Goal: Task Accomplishment & Management: Manage account settings

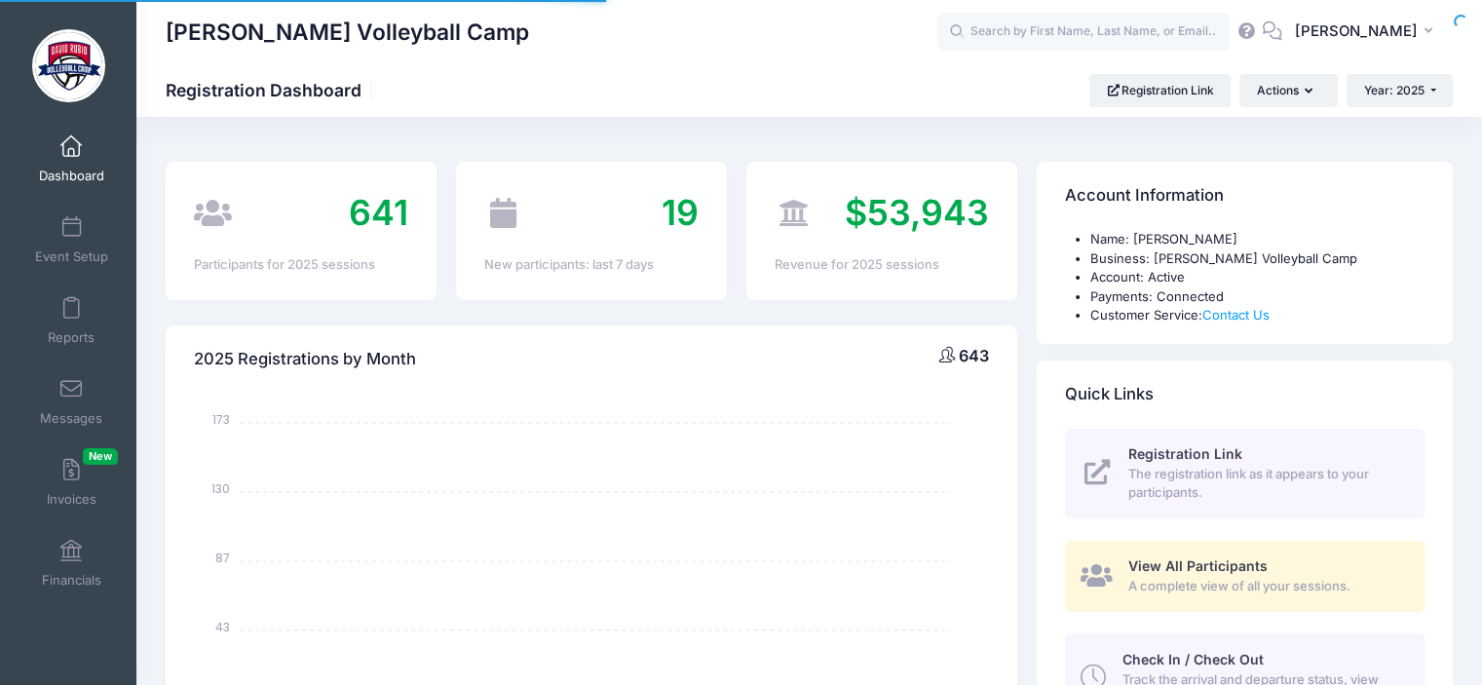
select select
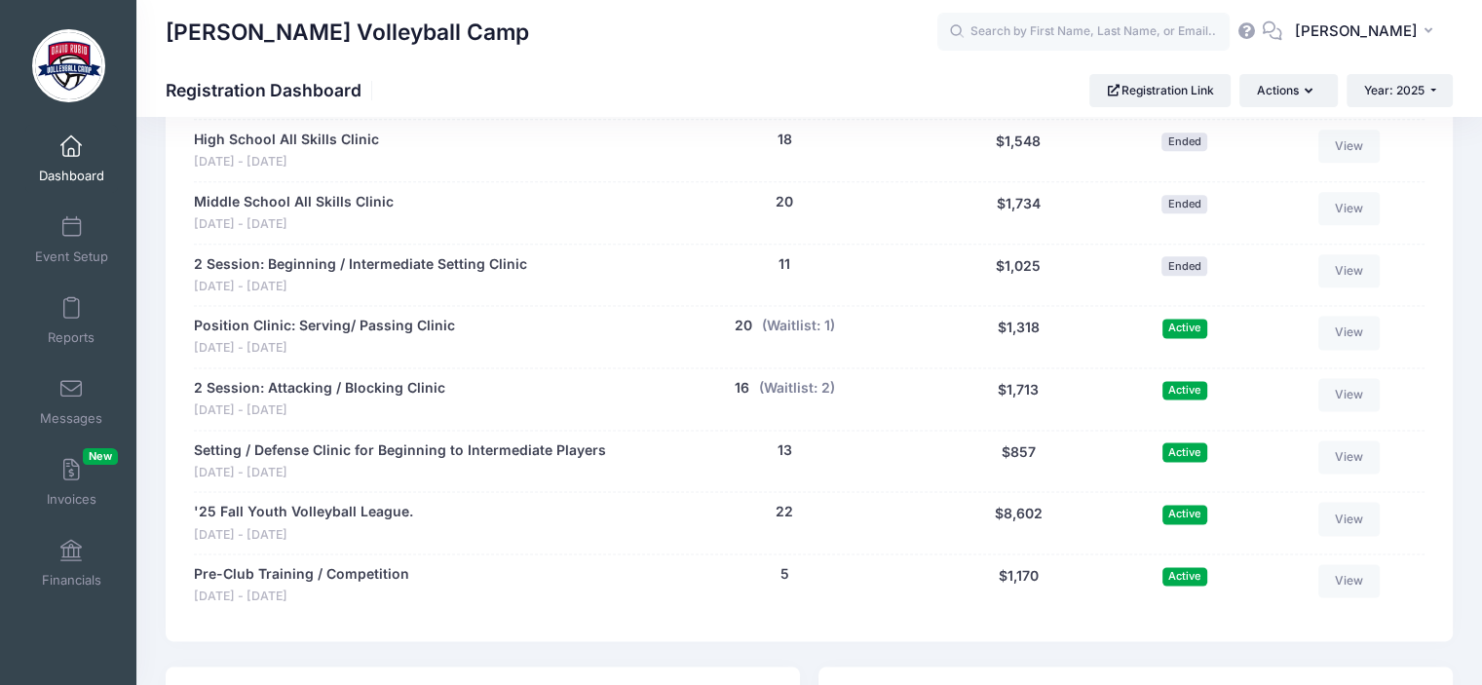
scroll to position [2492, 0]
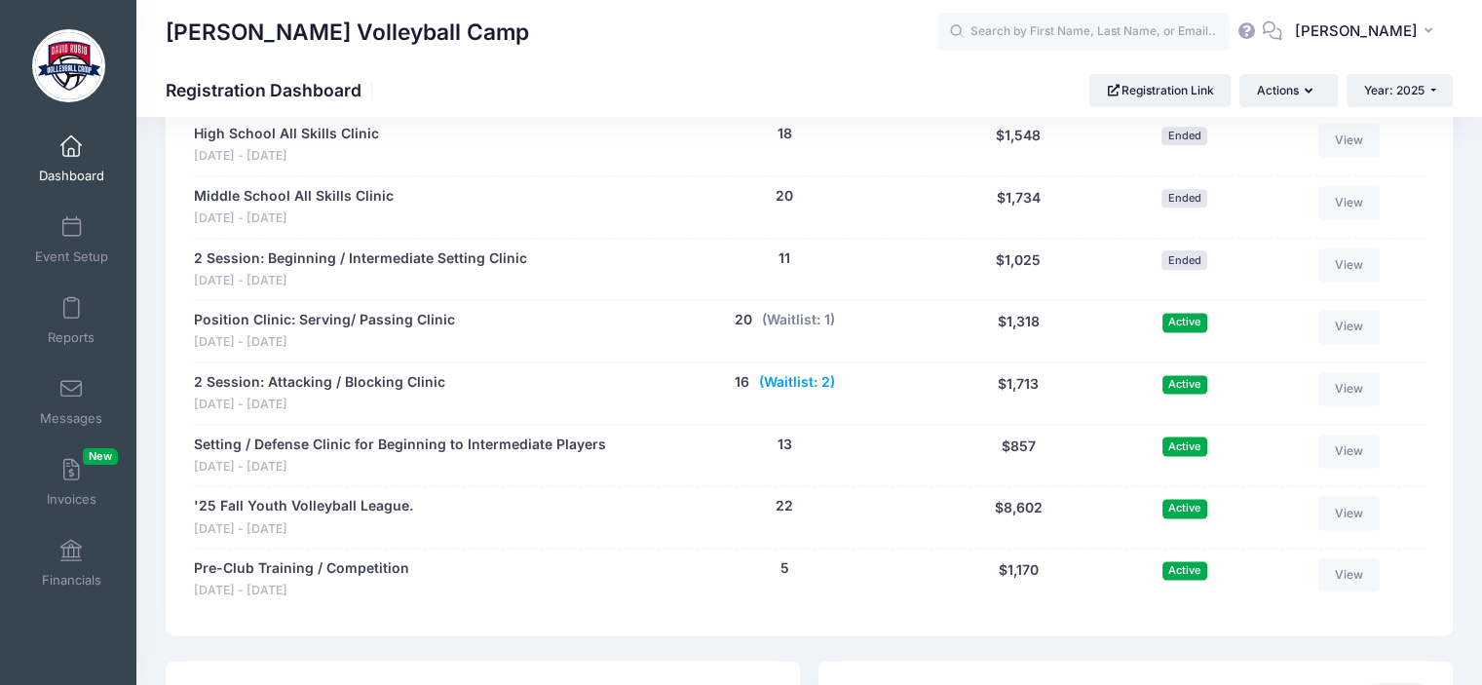
click at [781, 372] on button "(Waitlist: 2)" at bounding box center [797, 382] width 76 height 20
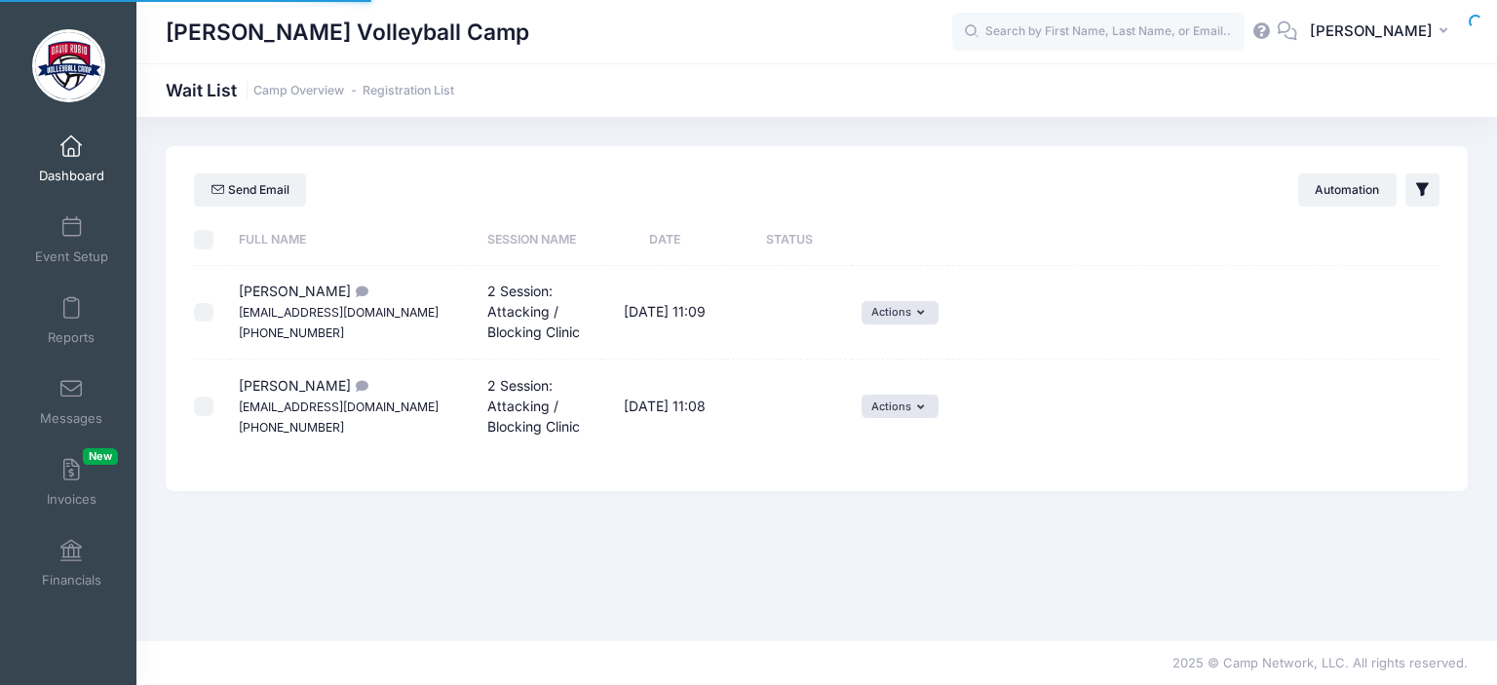
select select "50"
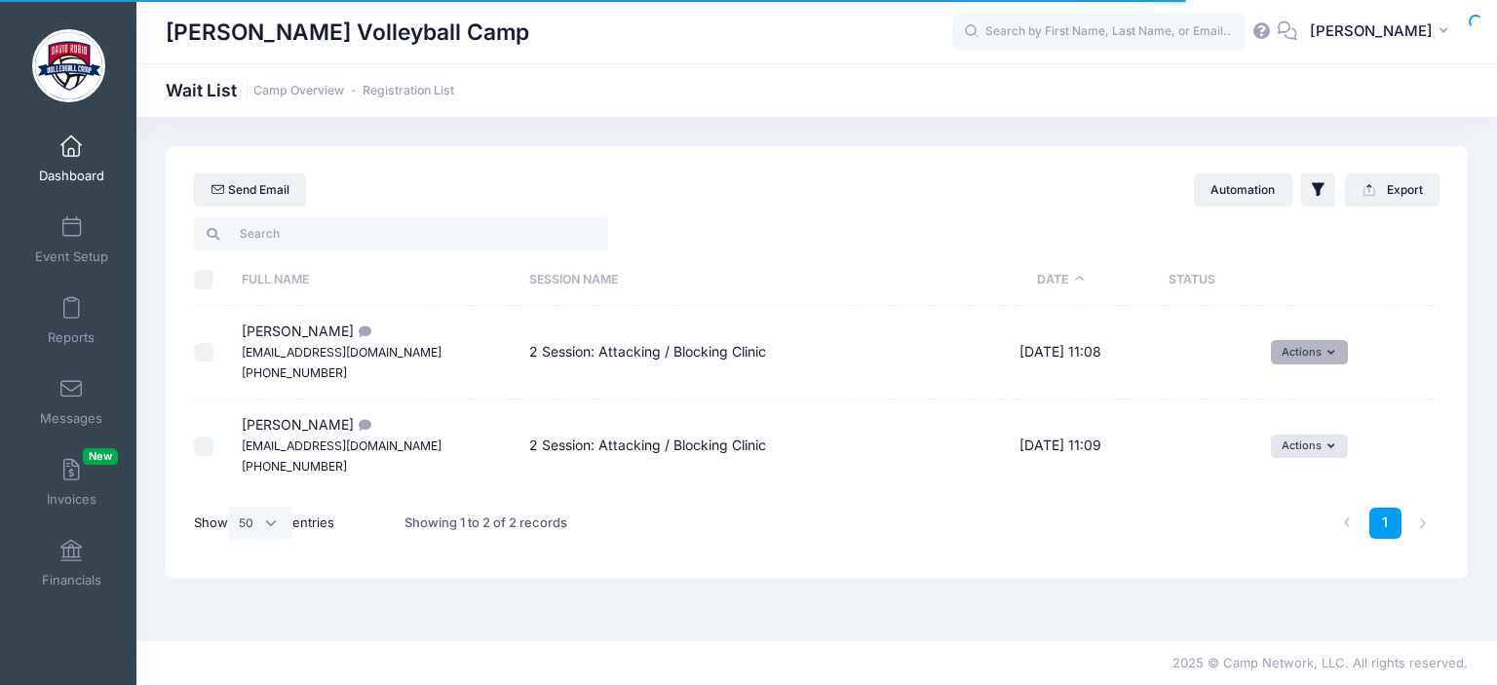
click at [1326, 347] on button "Actions" at bounding box center [1309, 351] width 77 height 23
click at [1304, 401] on link "Invite" at bounding box center [1295, 394] width 85 height 37
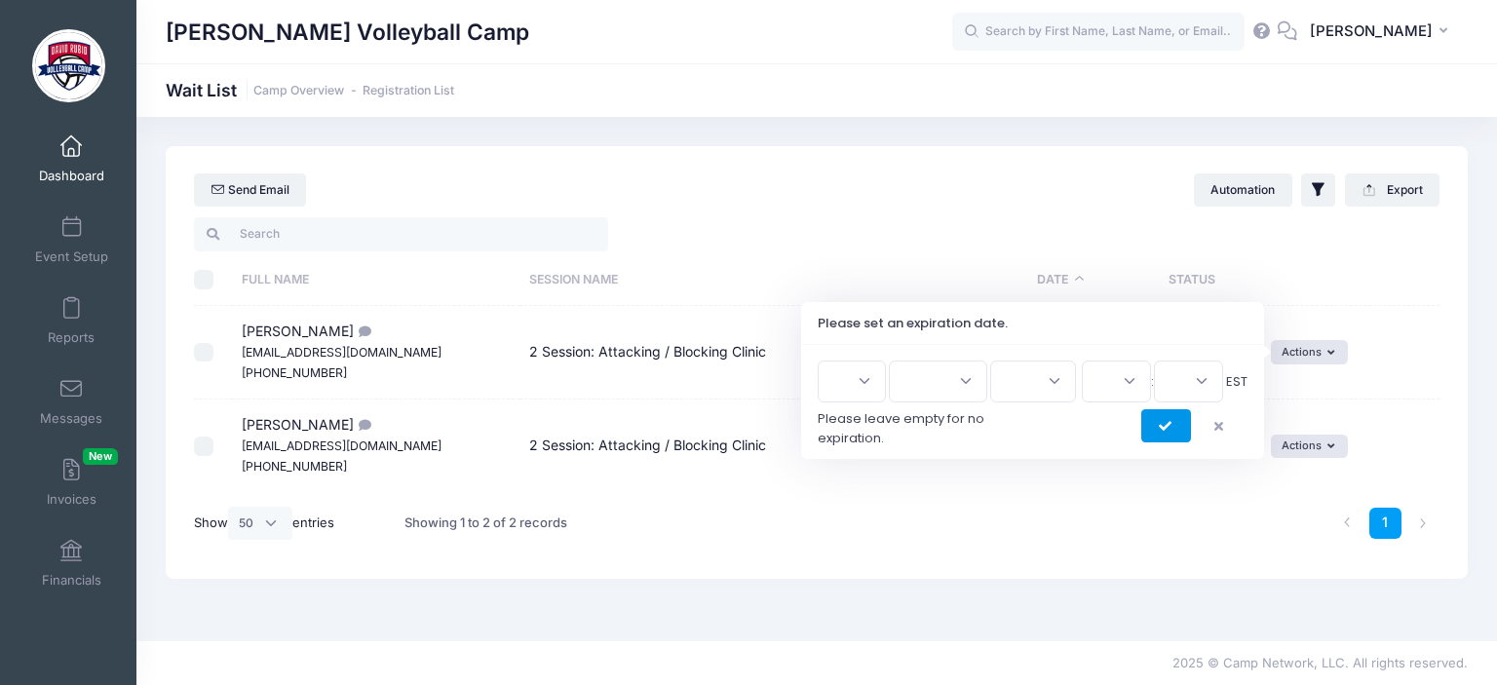
click at [1165, 427] on icon "submit" at bounding box center [1167, 427] width 16 height 0
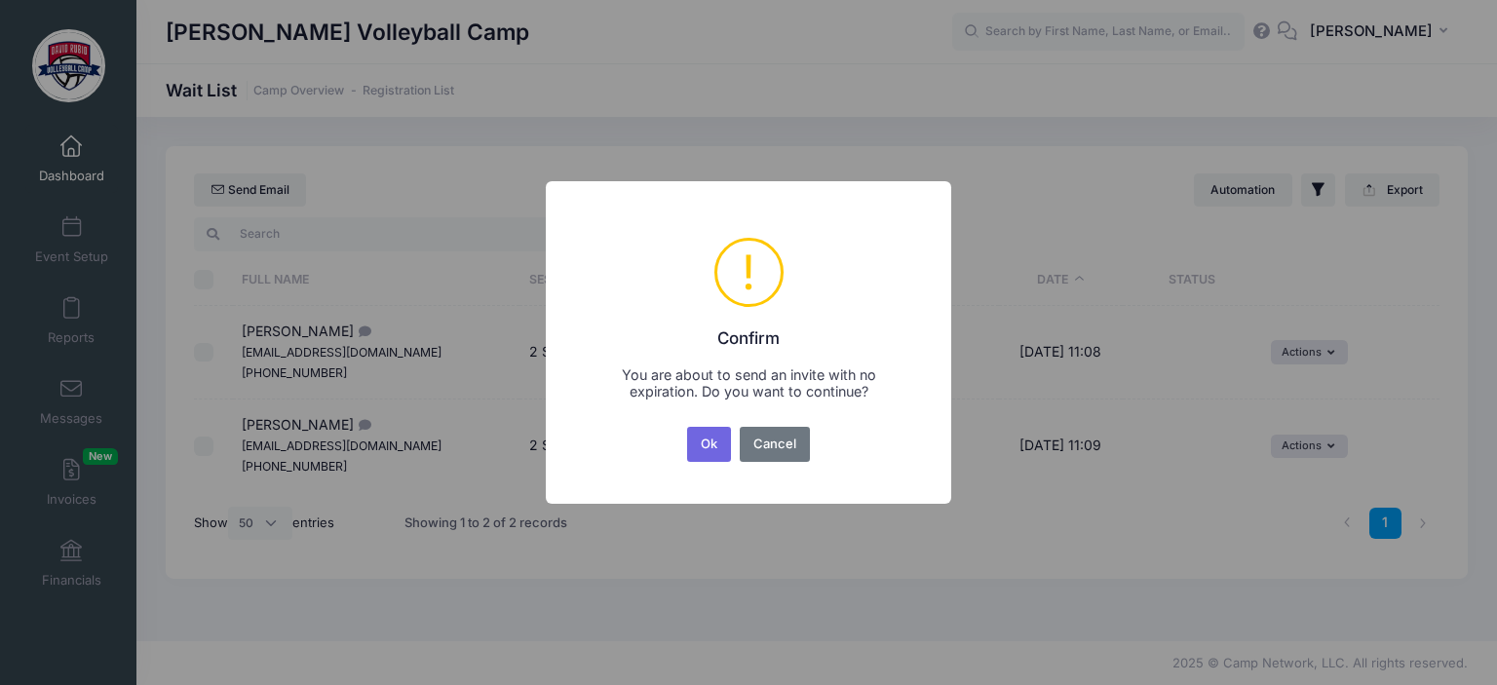
click at [1165, 427] on div "× ! Confirm You are about to send an invite with no expiration. Do you want to …" at bounding box center [748, 342] width 1497 height 685
click at [713, 457] on button "Ok" at bounding box center [709, 444] width 45 height 35
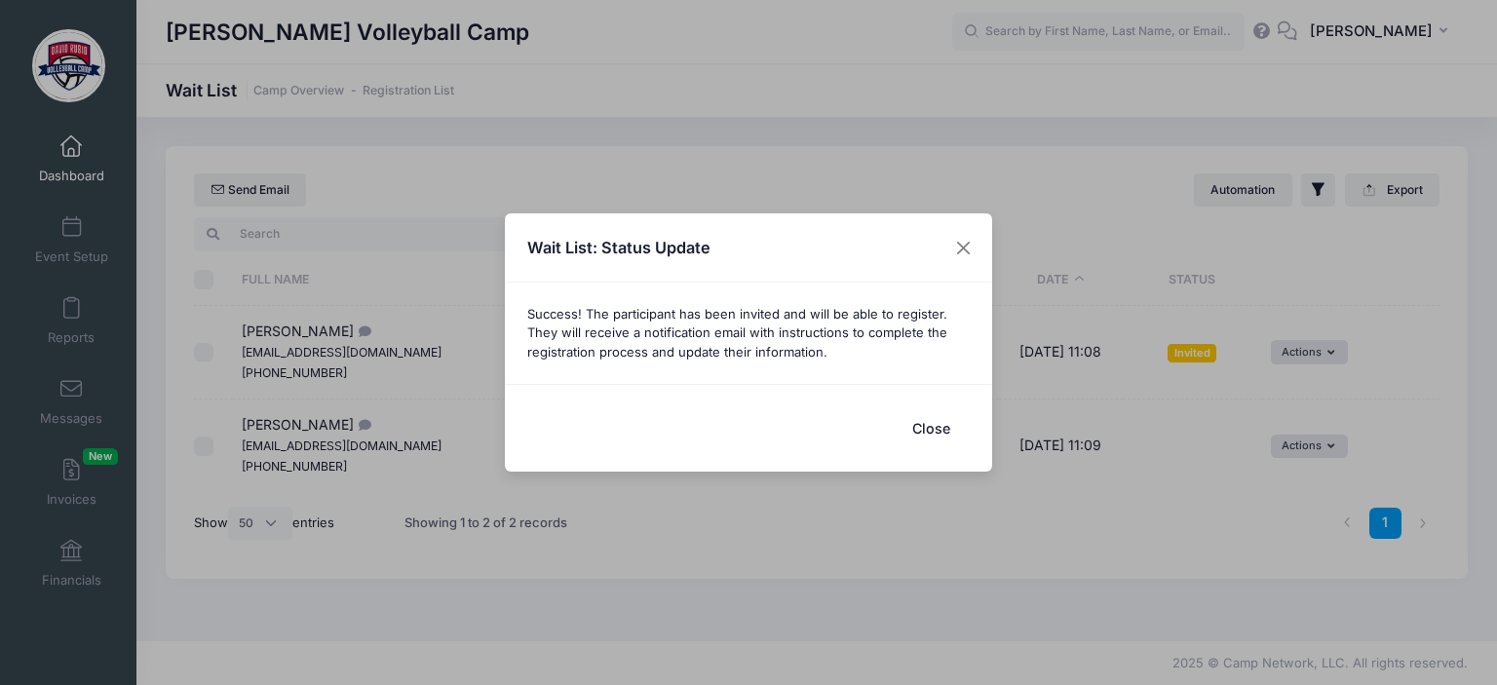
click at [932, 436] on button "Close" at bounding box center [931, 428] width 78 height 42
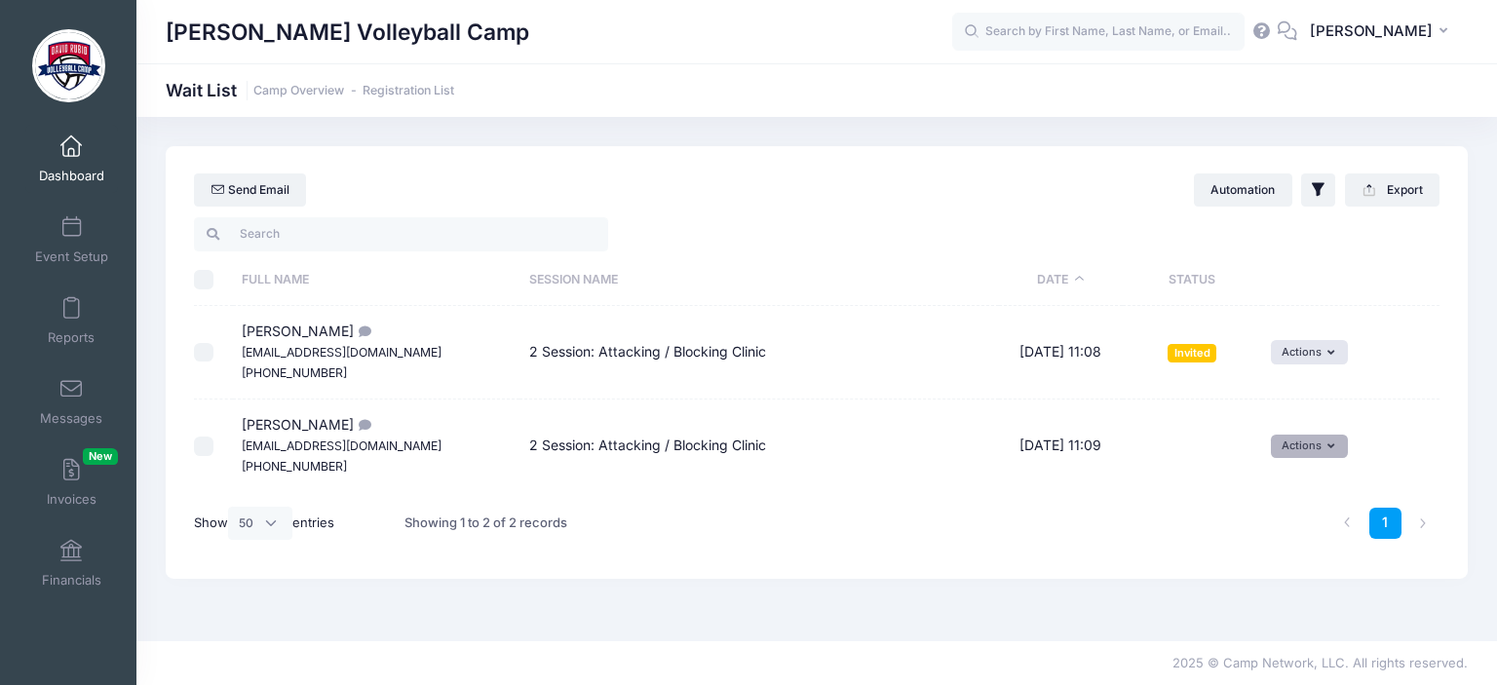
click at [1335, 448] on button "Actions" at bounding box center [1309, 446] width 77 height 23
click at [1316, 488] on link "Invite" at bounding box center [1295, 488] width 85 height 37
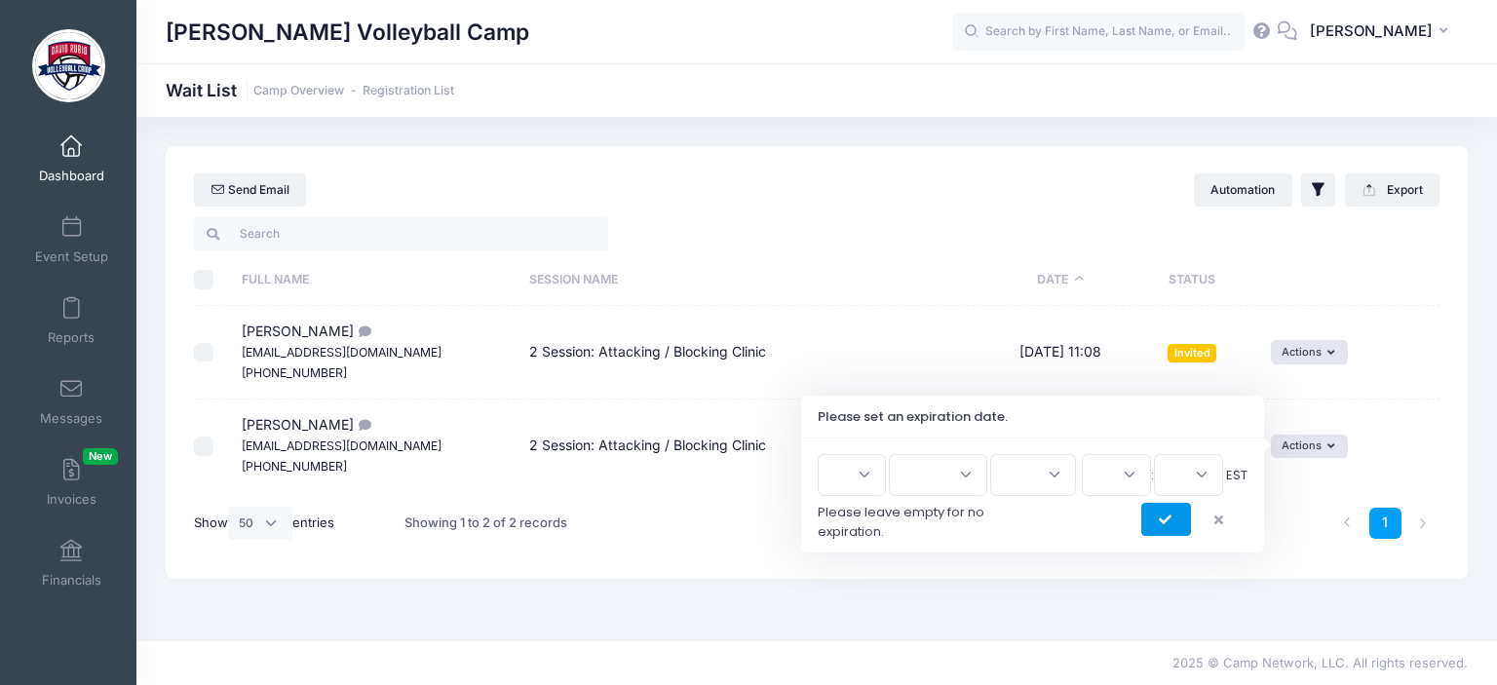
click at [1167, 520] on icon "submit" at bounding box center [1167, 520] width 16 height 0
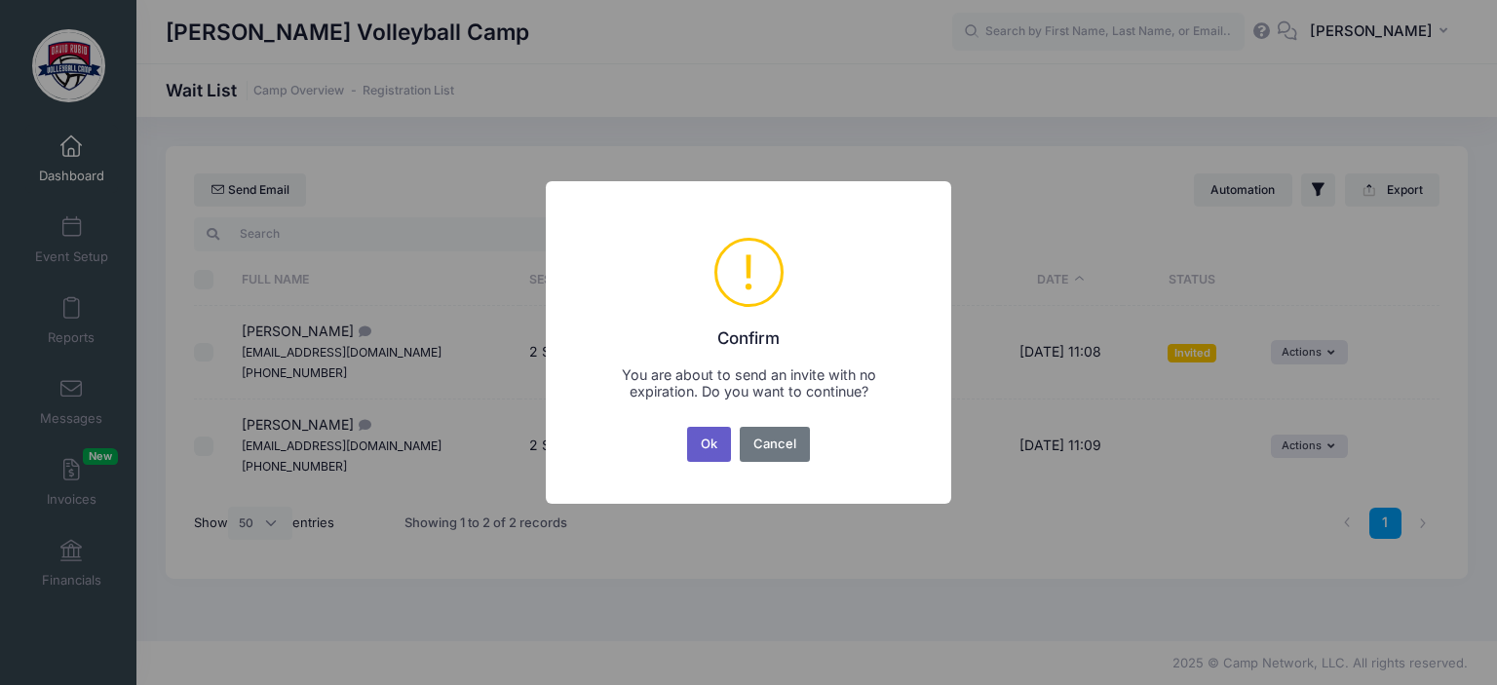
click at [714, 450] on button "Ok" at bounding box center [709, 444] width 45 height 35
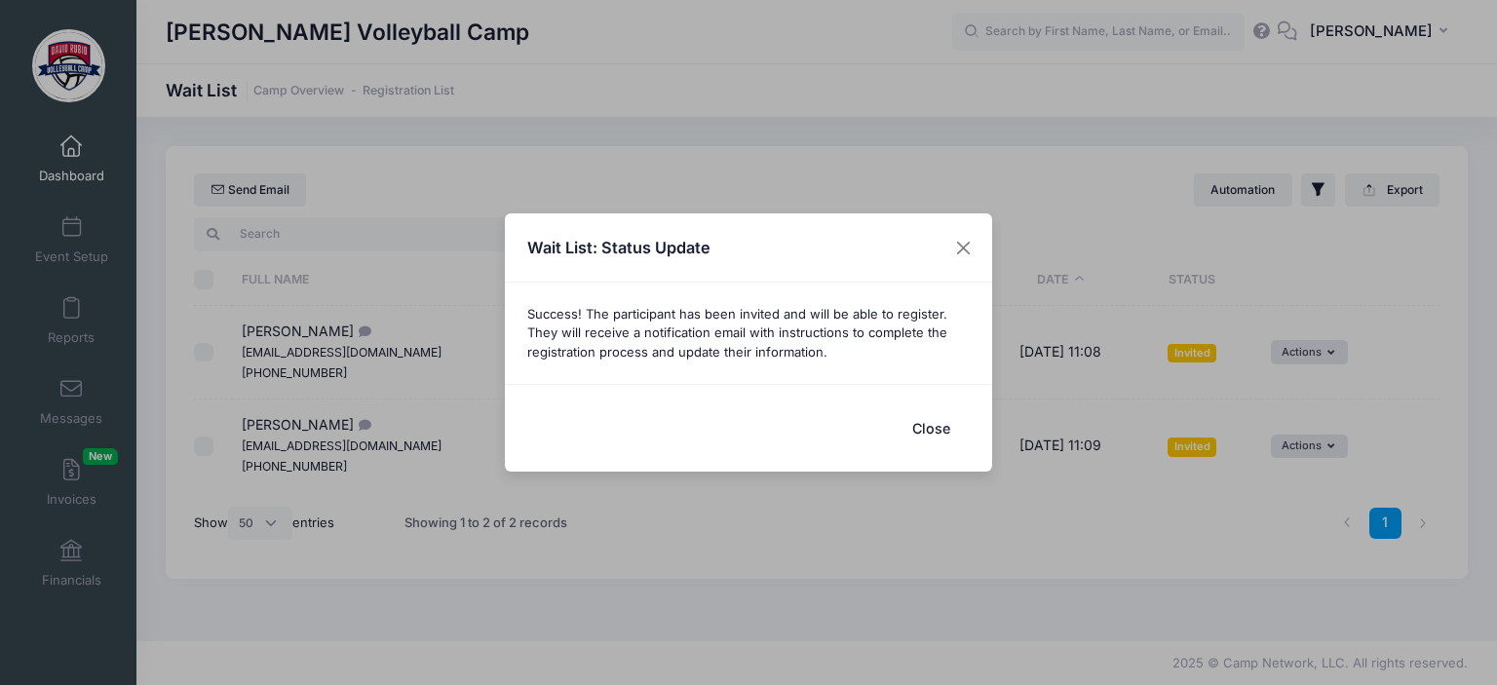
click at [934, 431] on button "Close" at bounding box center [931, 428] width 78 height 42
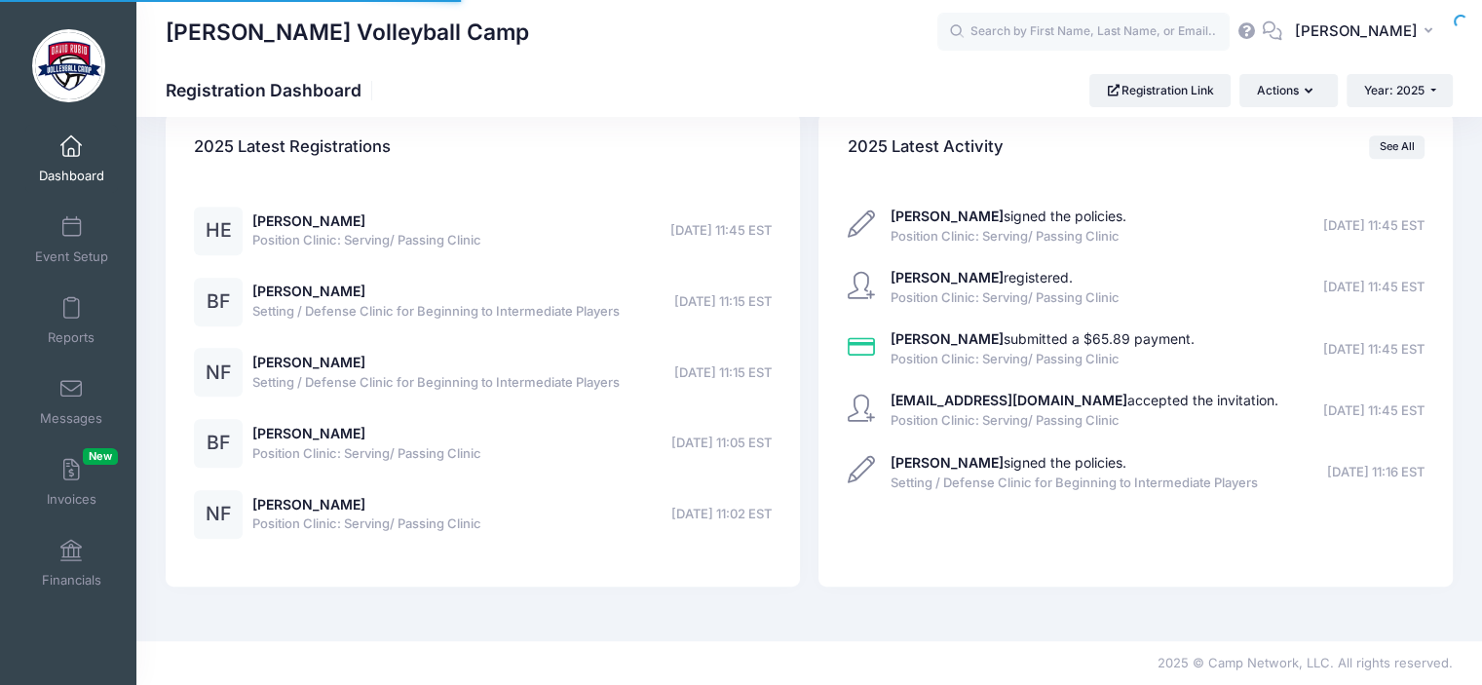
select select
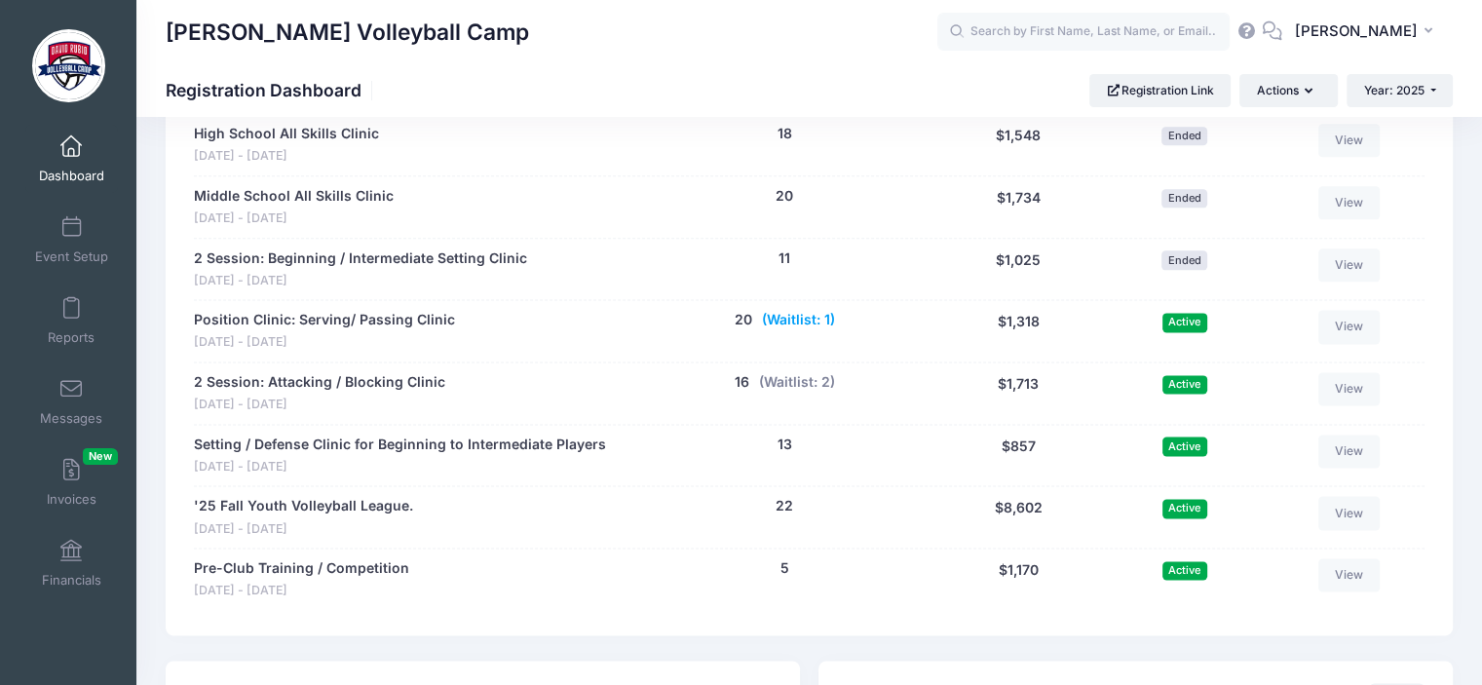
click at [812, 310] on button "(Waitlist: 1)" at bounding box center [798, 320] width 73 height 20
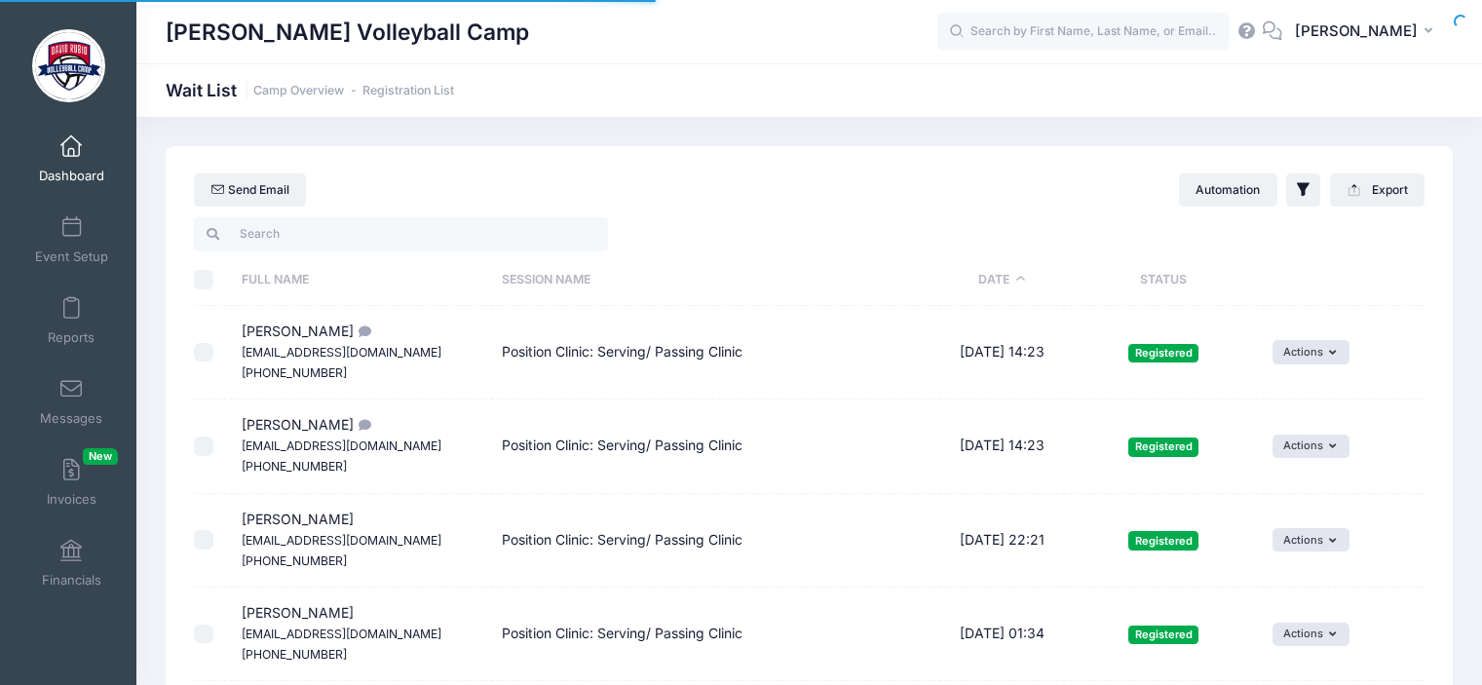
select select "50"
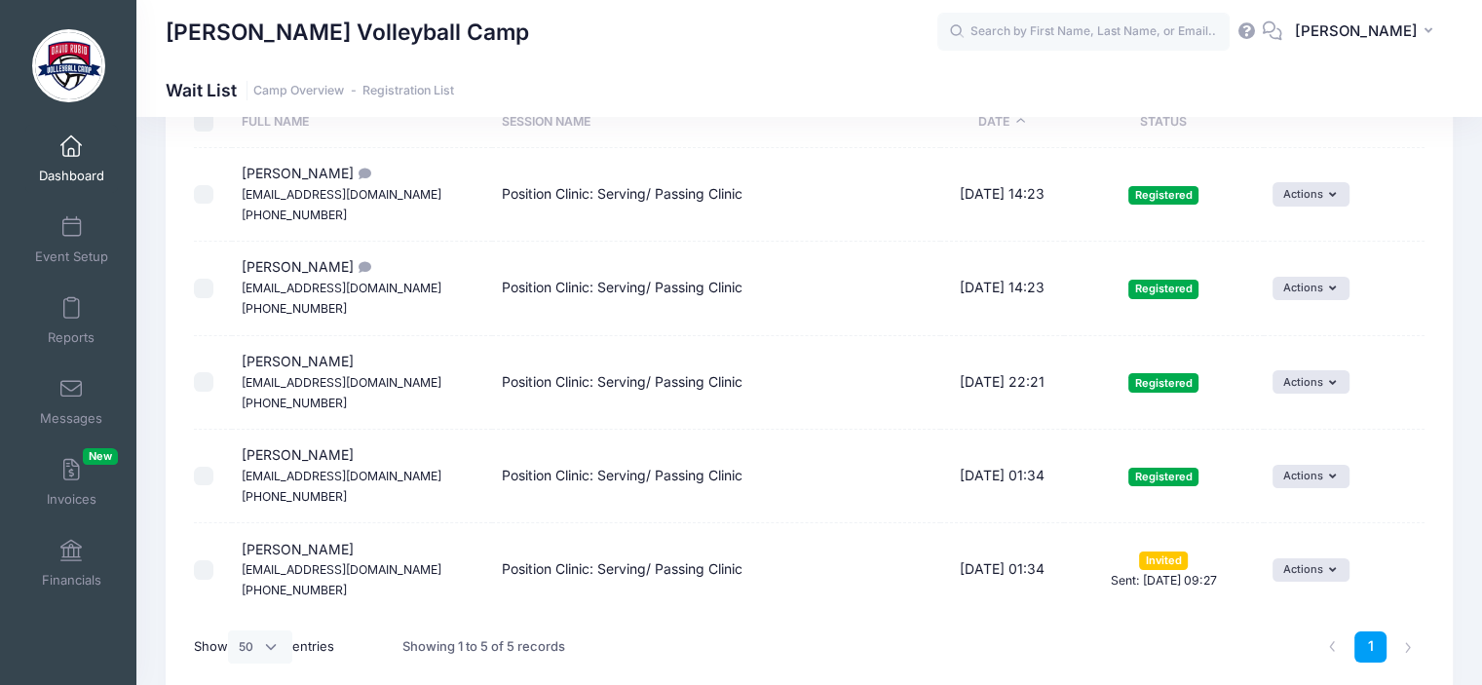
scroll to position [159, 0]
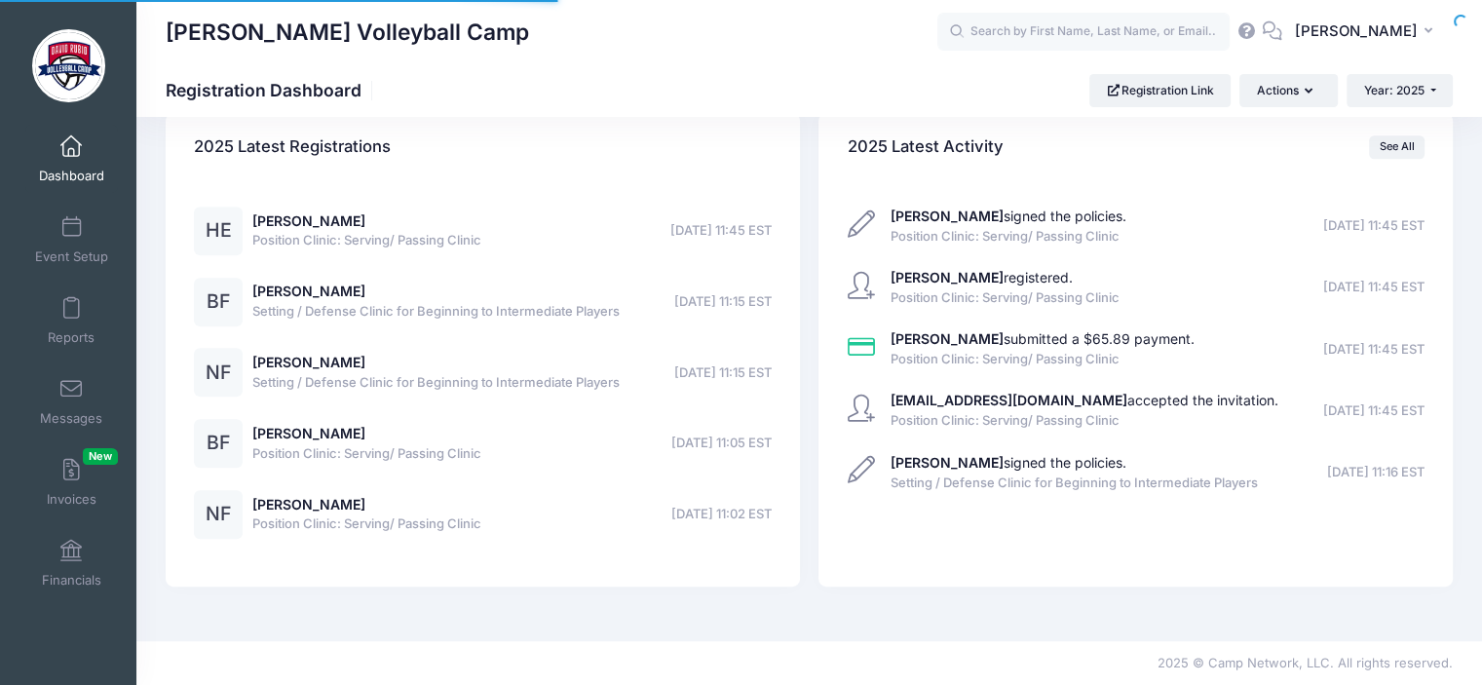
select select
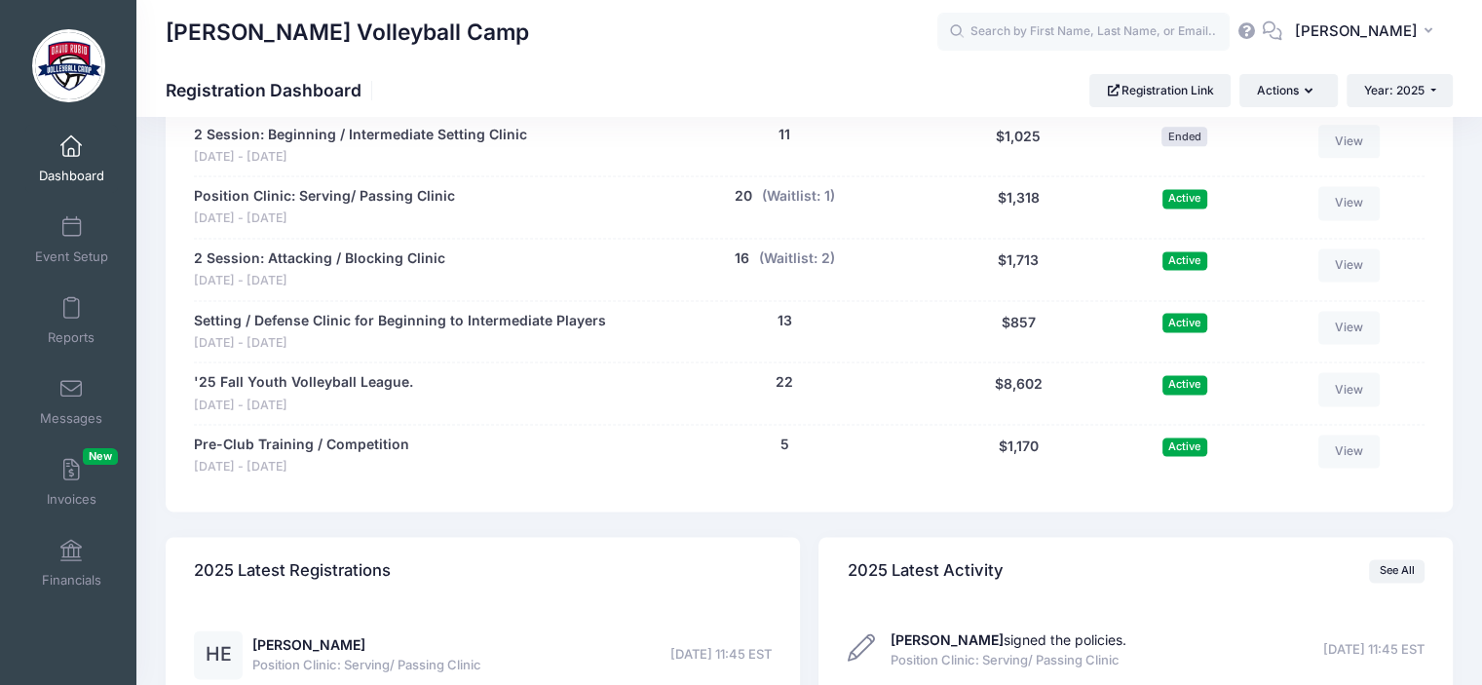
scroll to position [2590, 0]
